Goal: Information Seeking & Learning: Find contact information

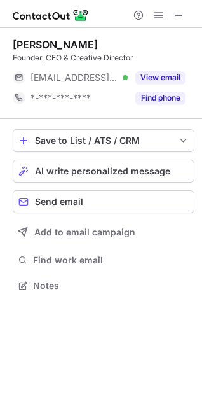
scroll to position [277, 202]
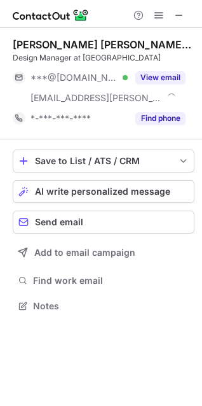
scroll to position [297, 202]
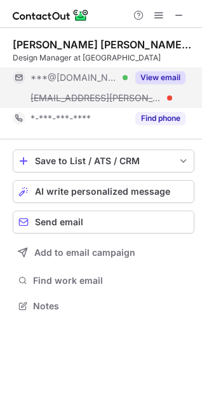
click at [175, 75] on button "View email" at bounding box center [161, 77] width 50 height 13
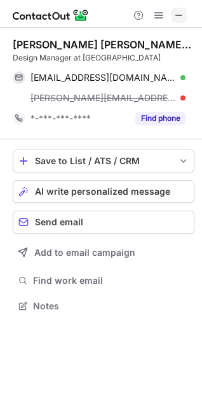
click at [180, 11] on span at bounding box center [179, 15] width 10 height 10
